Goal: Task Accomplishment & Management: Manage account settings

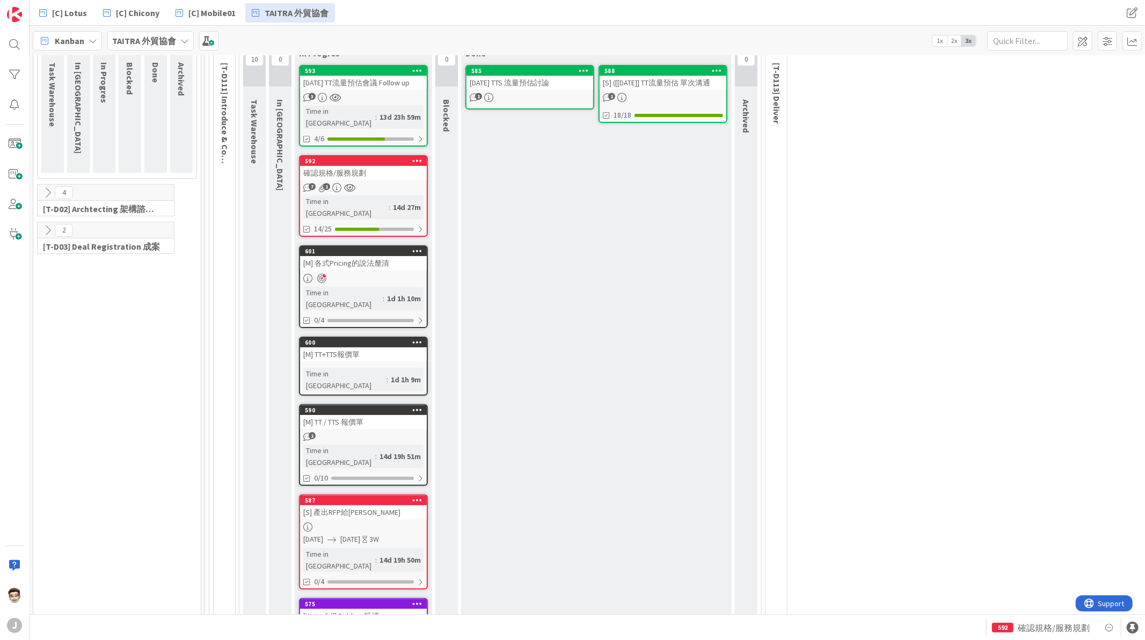
scroll to position [122, 1]
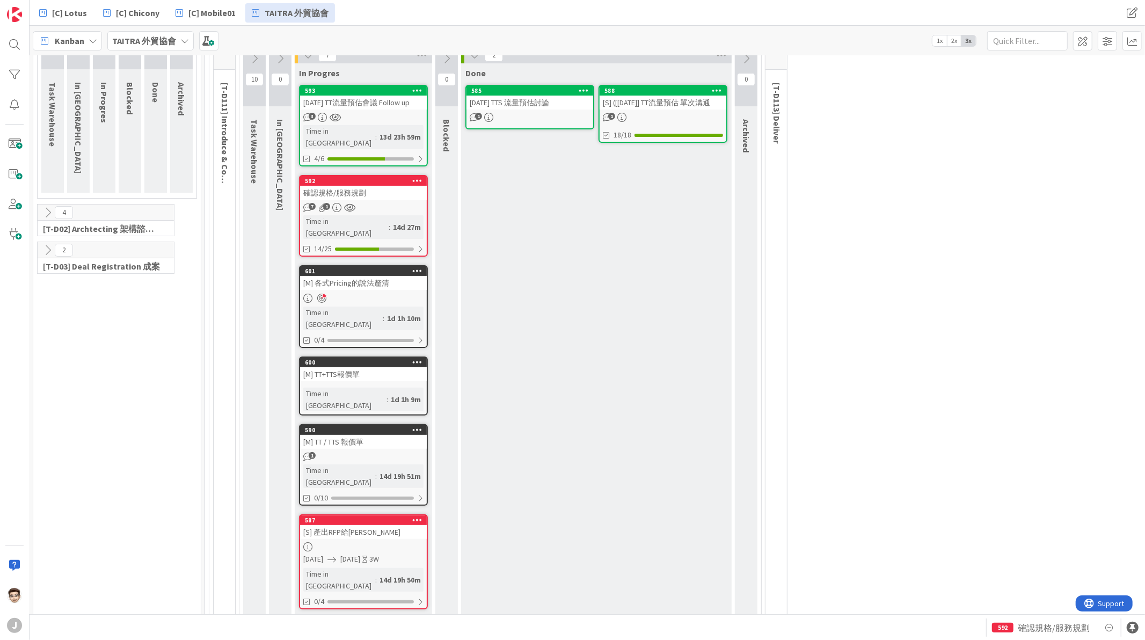
click at [600, 275] on div "Done 588 [S] ([[DATE]] TT流量預估 單次溝通 1 18/18 585 [DATE] TTS 流量預估討論 1" at bounding box center [596, 393] width 271 height 661
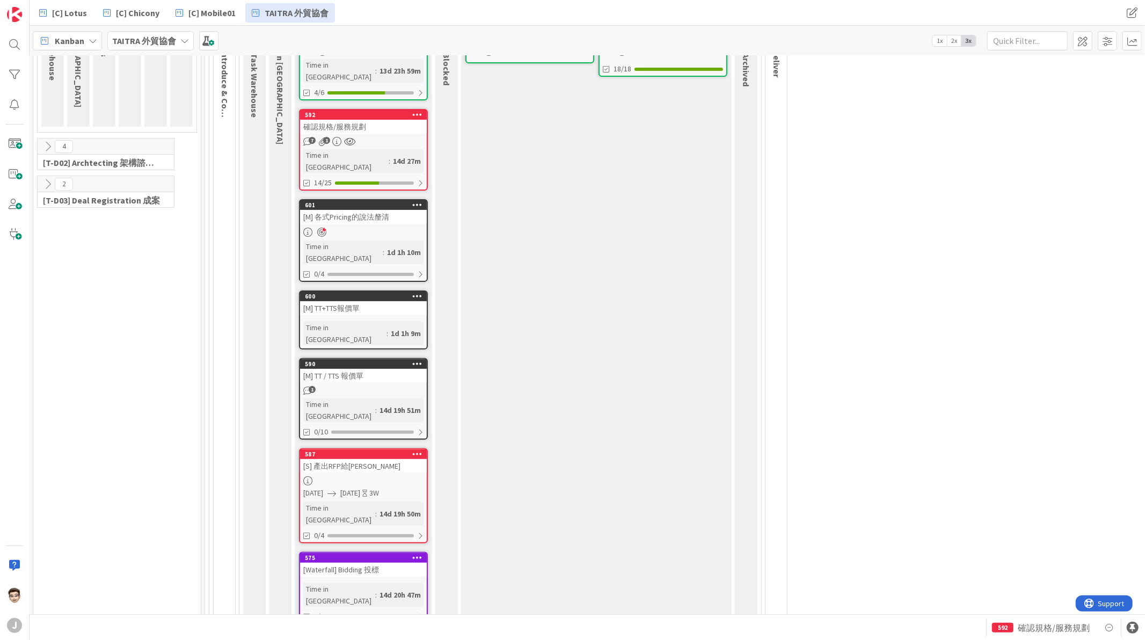
scroll to position [191, 1]
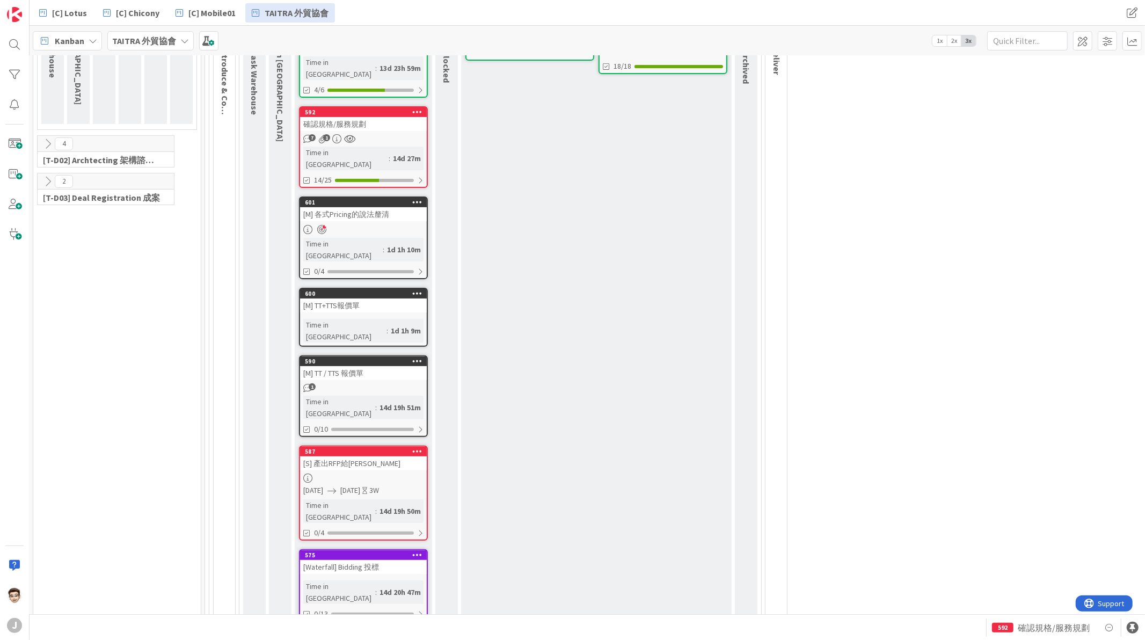
click at [403, 298] on div "[M] TT+TTS報價單" at bounding box center [363, 305] width 127 height 14
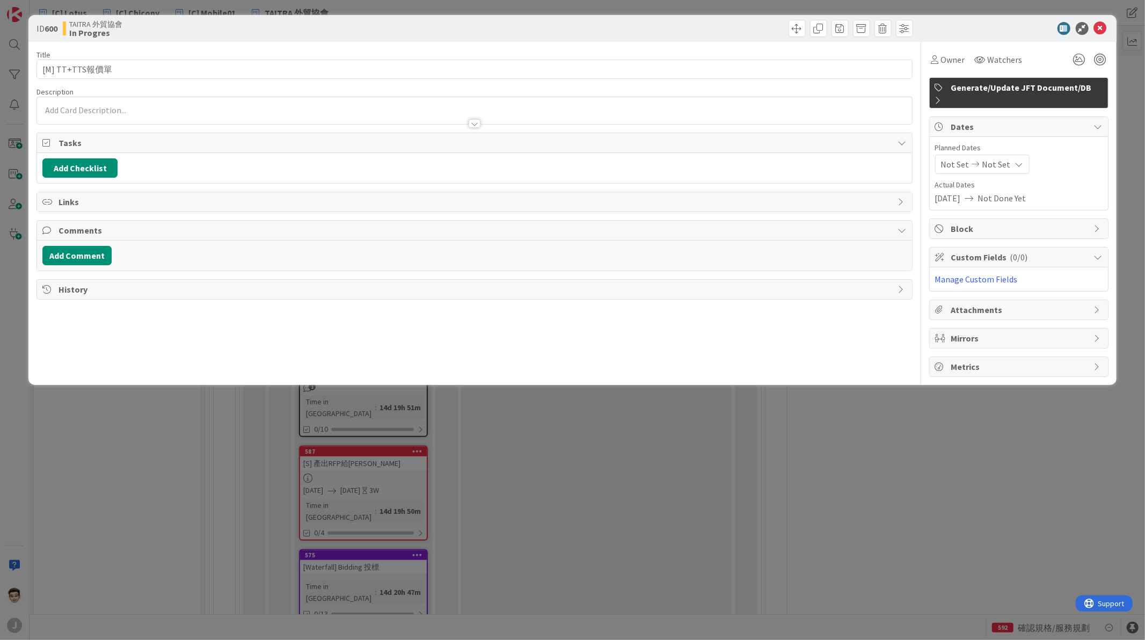
click at [679, 353] on div "ID 600 TAITRA 外貿協會 In Progres Title 13 / 128 [M] TT+TTS報價單 Description Owner Wa…" at bounding box center [572, 320] width 1145 height 640
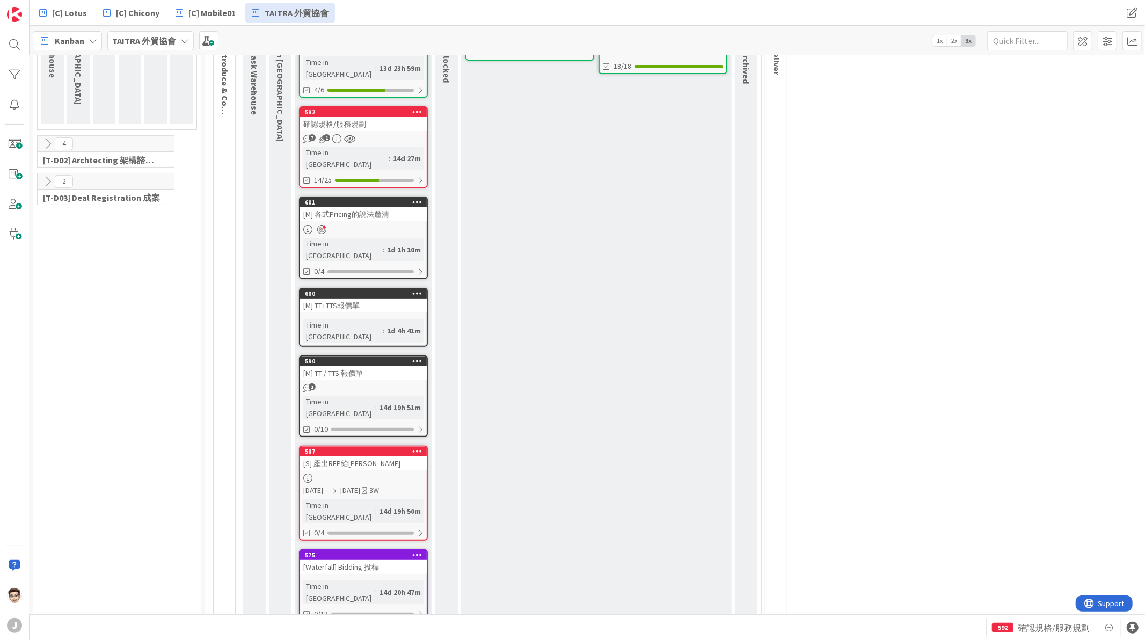
click at [328, 353] on link "Show Less (1)" at bounding box center [363, 638] width 129 height 17
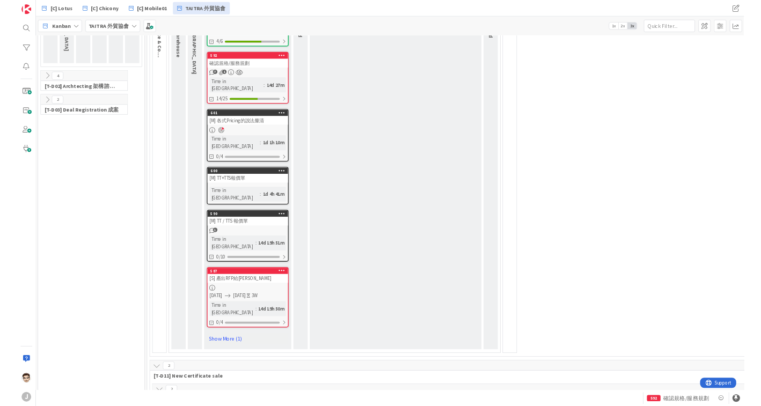
scroll to position [227, 1]
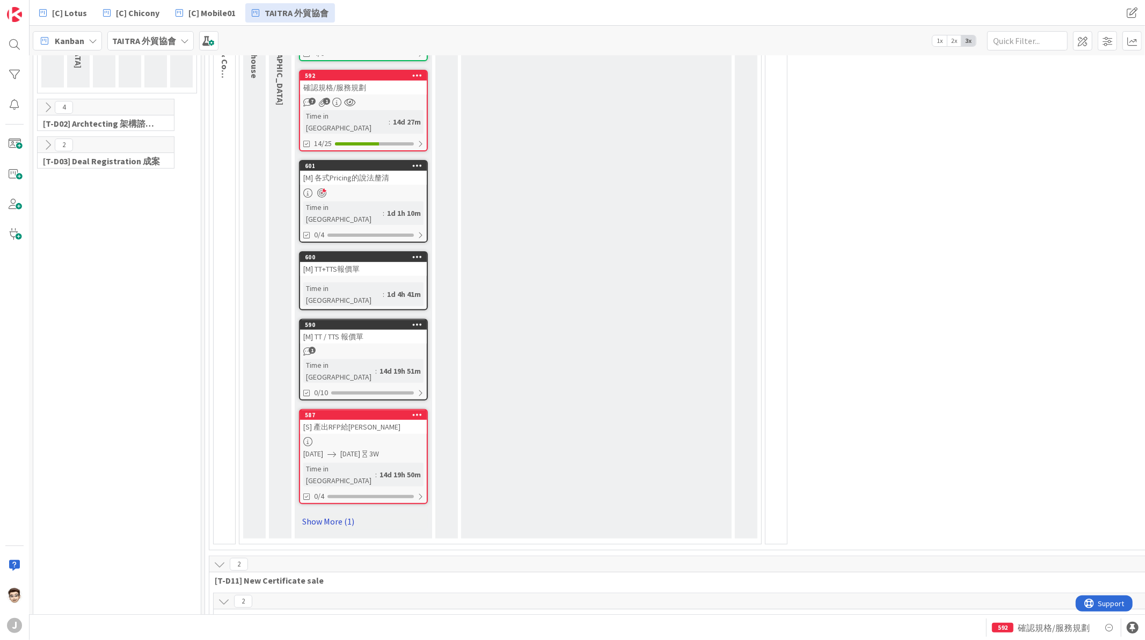
click at [337, 353] on link "Show More (1)" at bounding box center [363, 521] width 129 height 17
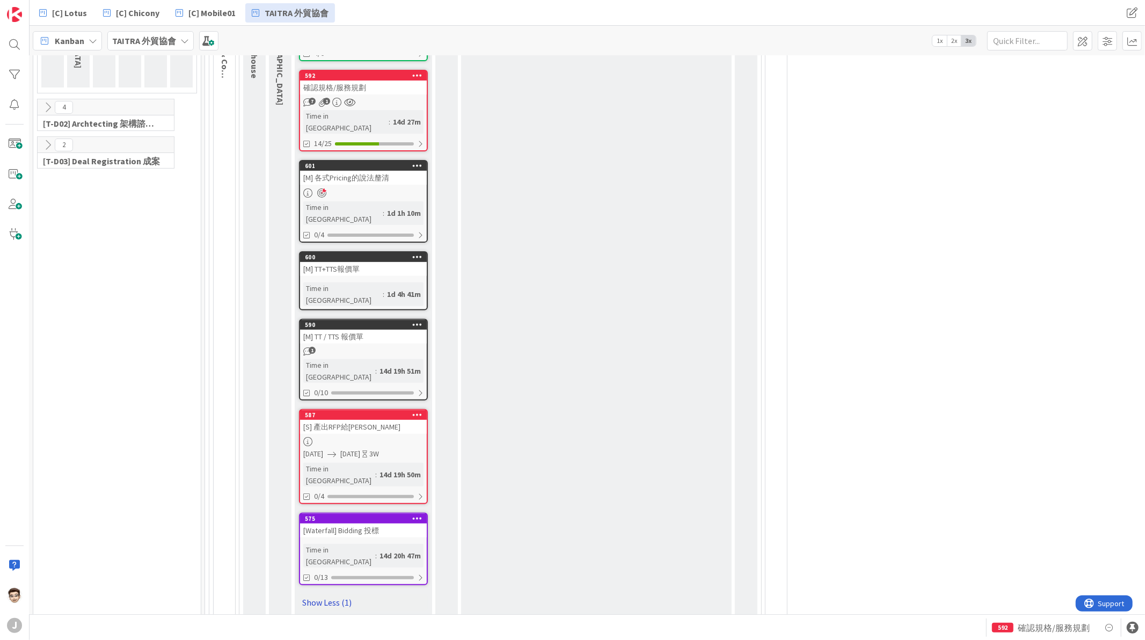
click at [322, 353] on link "Show Less (1)" at bounding box center [363, 602] width 129 height 17
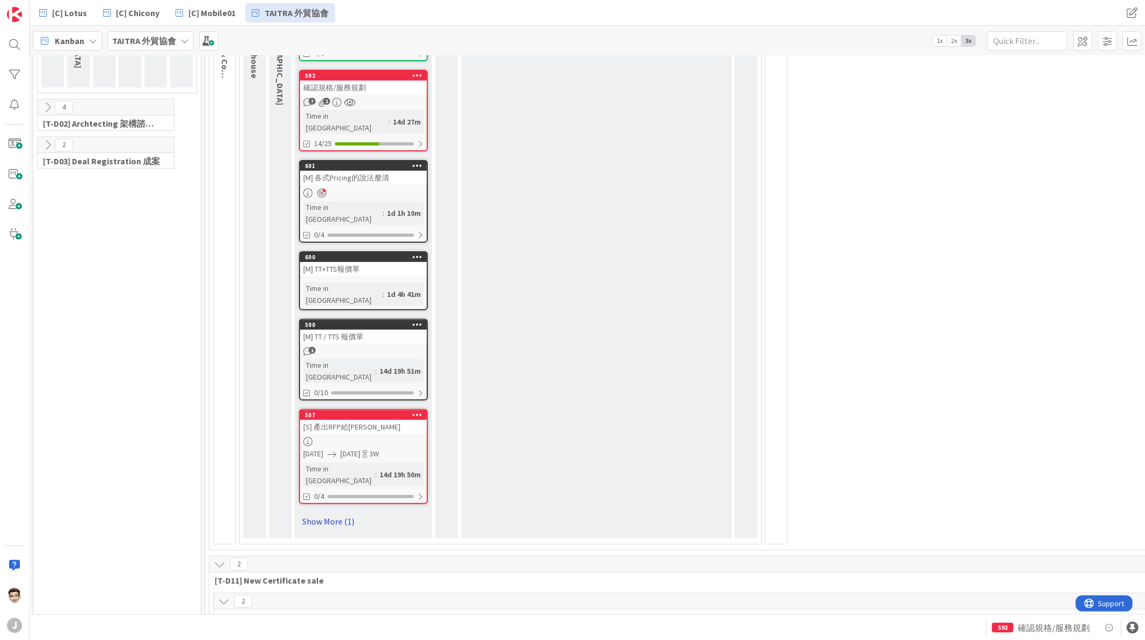
click at [341, 353] on link "Show More (1)" at bounding box center [363, 521] width 129 height 17
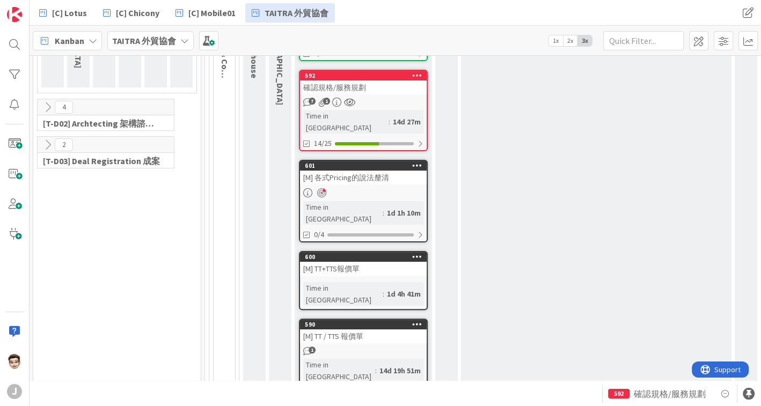
scroll to position [226, 0]
